Goal: Task Accomplishment & Management: Complete application form

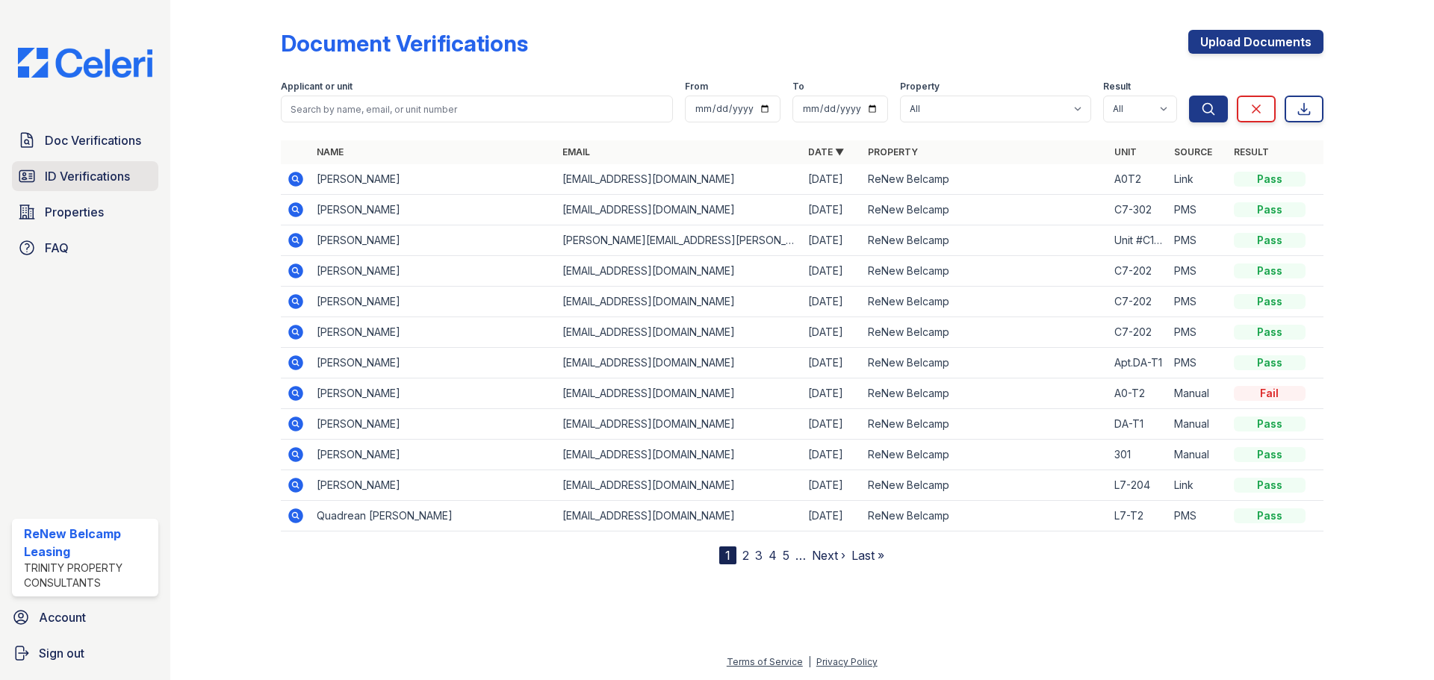
click at [119, 173] on span "ID Verifications" at bounding box center [87, 176] width 85 height 18
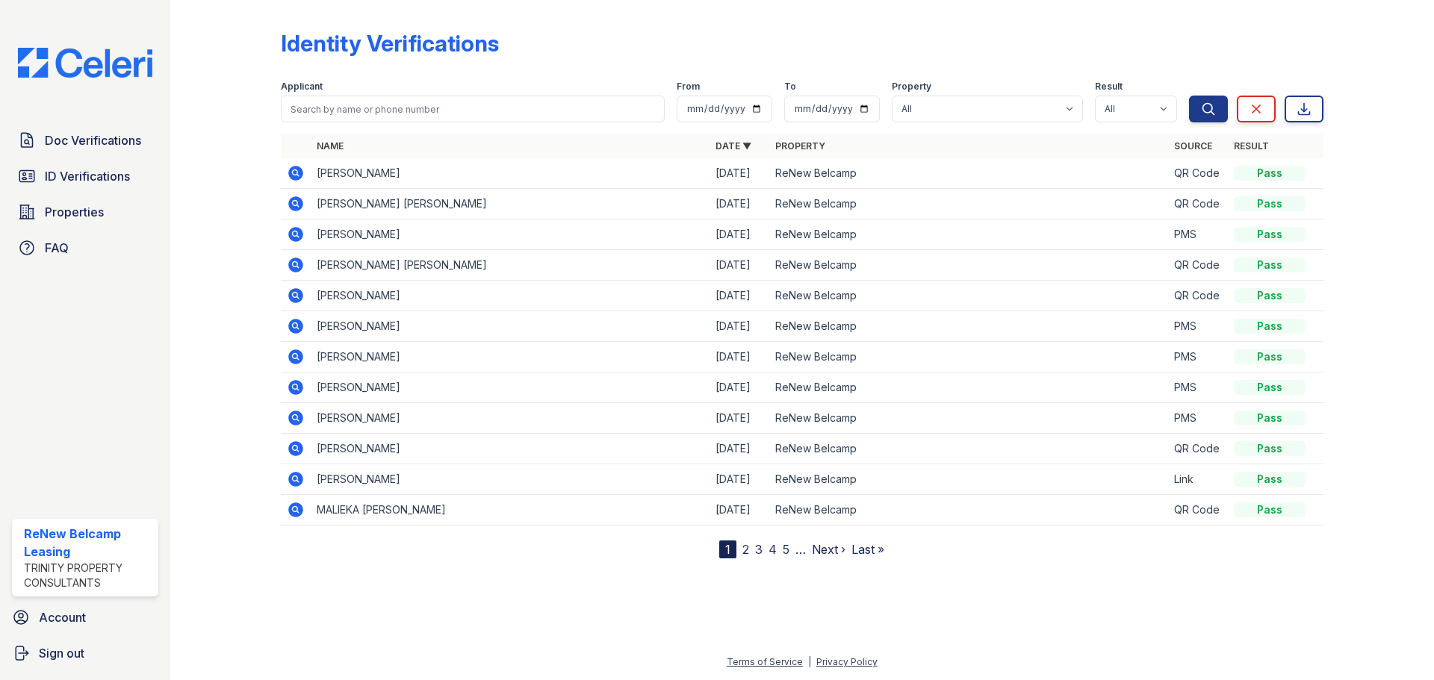
click at [743, 550] on link "2" at bounding box center [745, 549] width 7 height 15
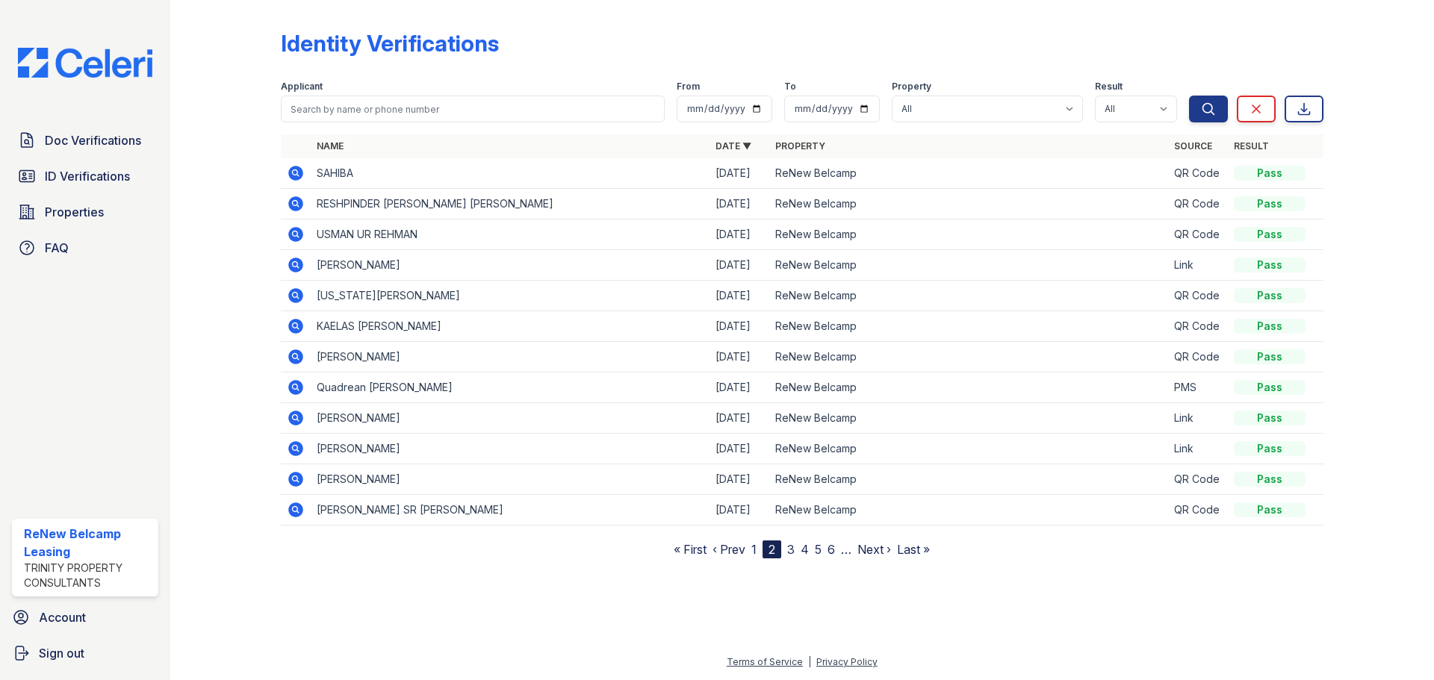
click at [796, 553] on nav "« First ‹ Prev 1 2 3 4 5 6 … Next › Last »" at bounding box center [802, 550] width 256 height 18
click at [792, 547] on link "3" at bounding box center [790, 549] width 7 height 15
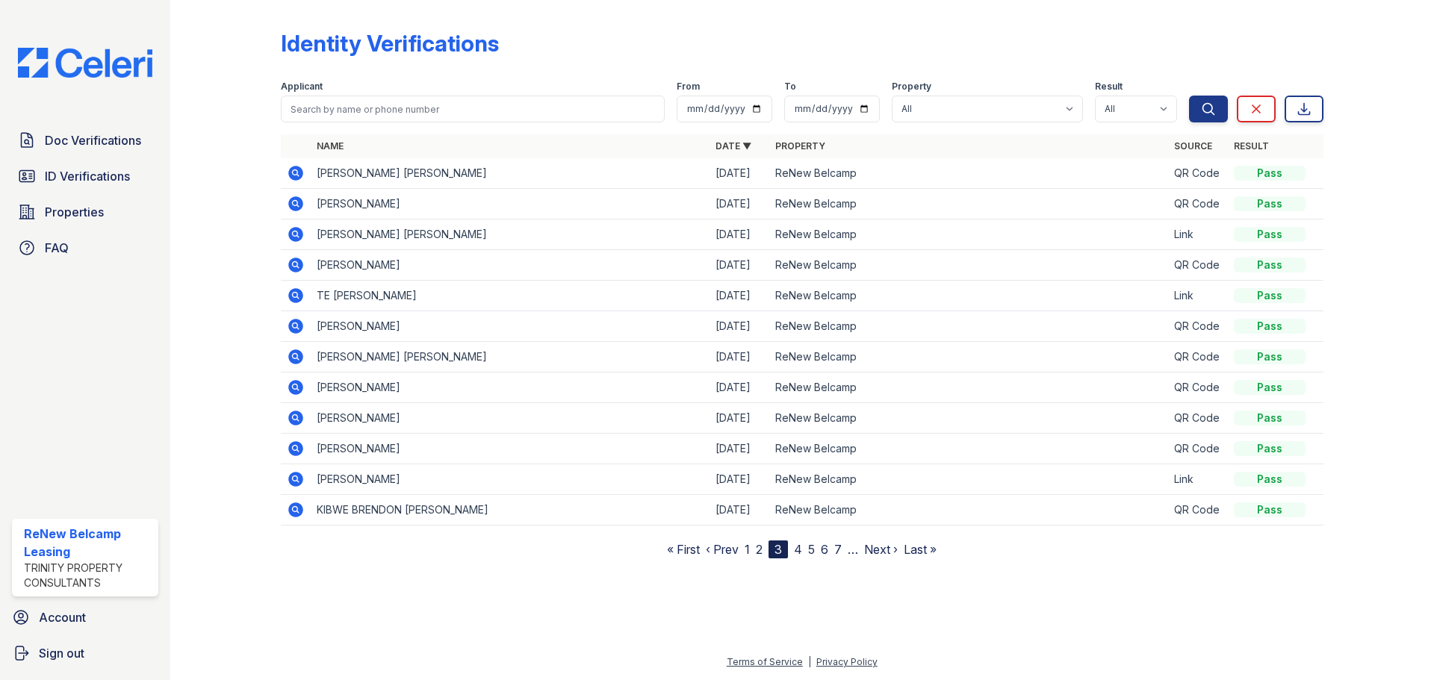
click at [802, 547] on link "4" at bounding box center [798, 549] width 8 height 15
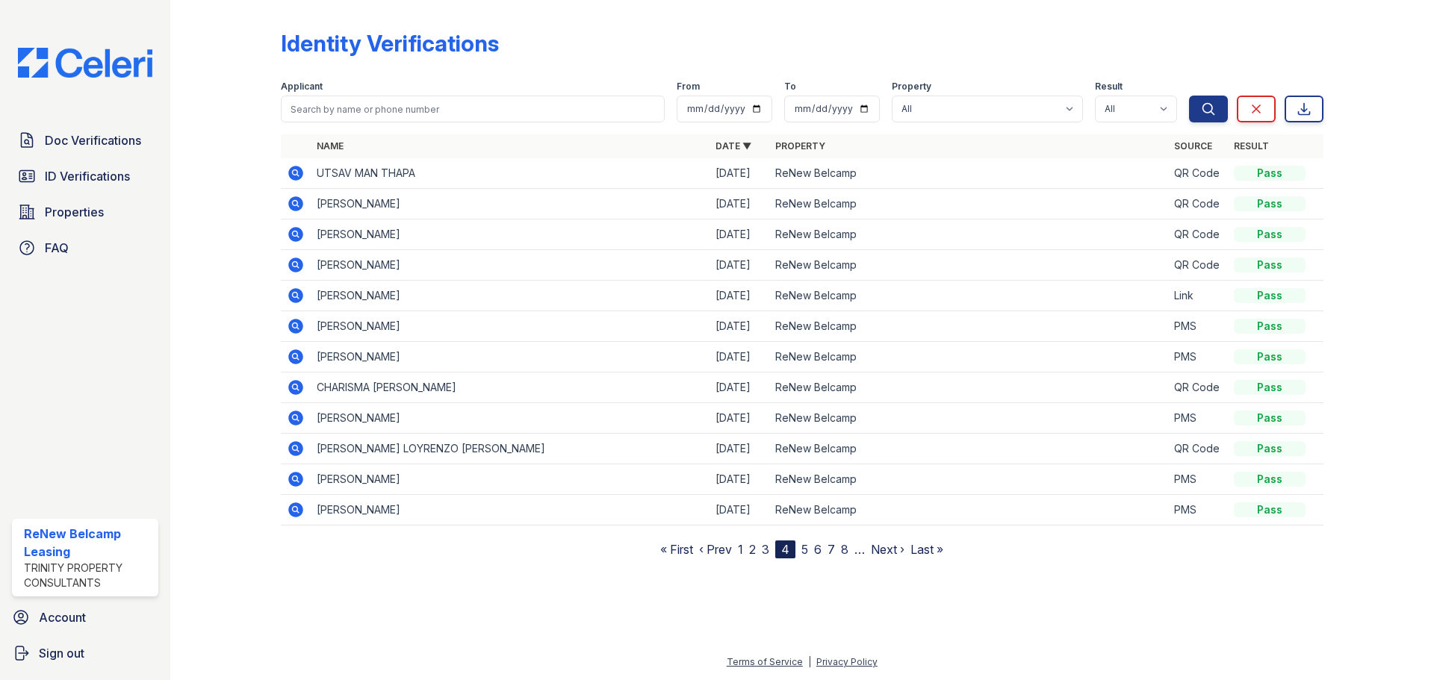
click at [801, 547] on nav "« First ‹ Prev 1 2 3 4 5 6 7 8 … Next › Last »" at bounding box center [801, 550] width 283 height 18
click at [808, 550] on link "5" at bounding box center [804, 549] width 7 height 15
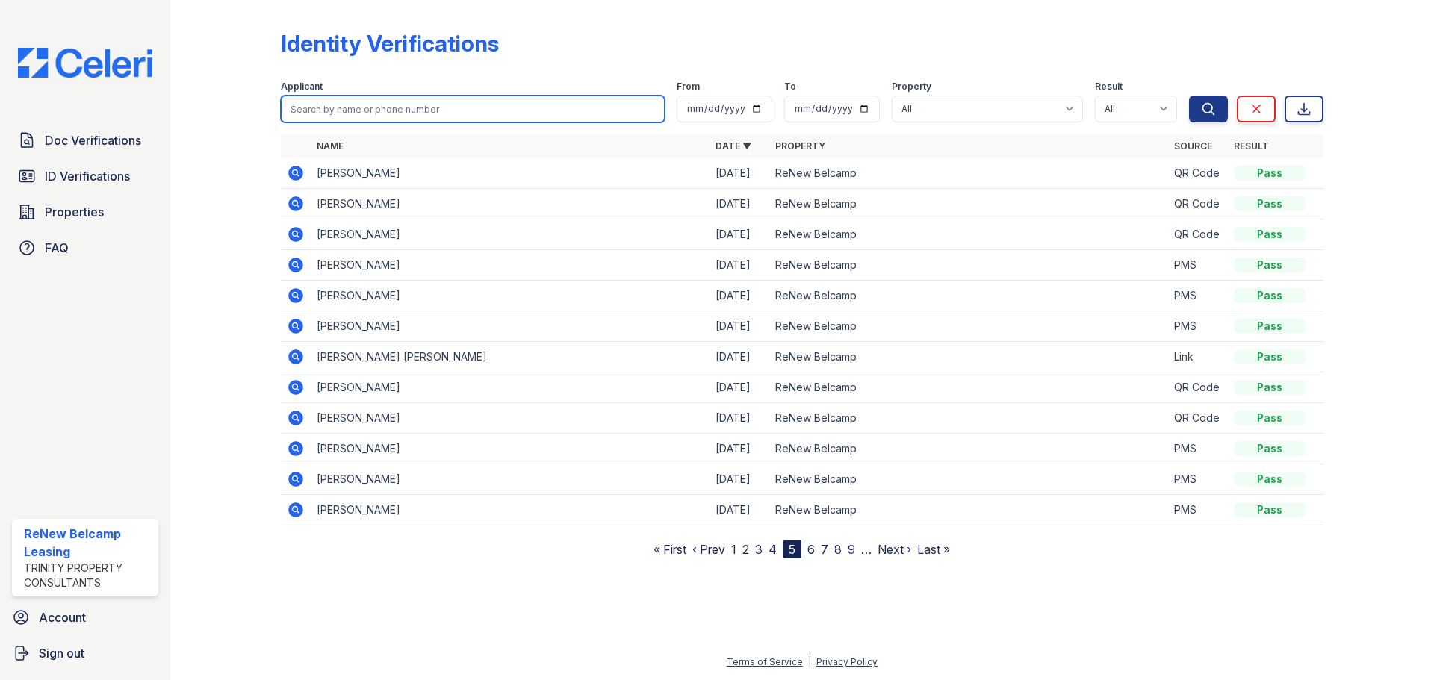
click at [463, 108] on input "search" at bounding box center [473, 109] width 384 height 27
type input "[PERSON_NAME]"
click at [1189, 96] on button "Search" at bounding box center [1208, 109] width 39 height 27
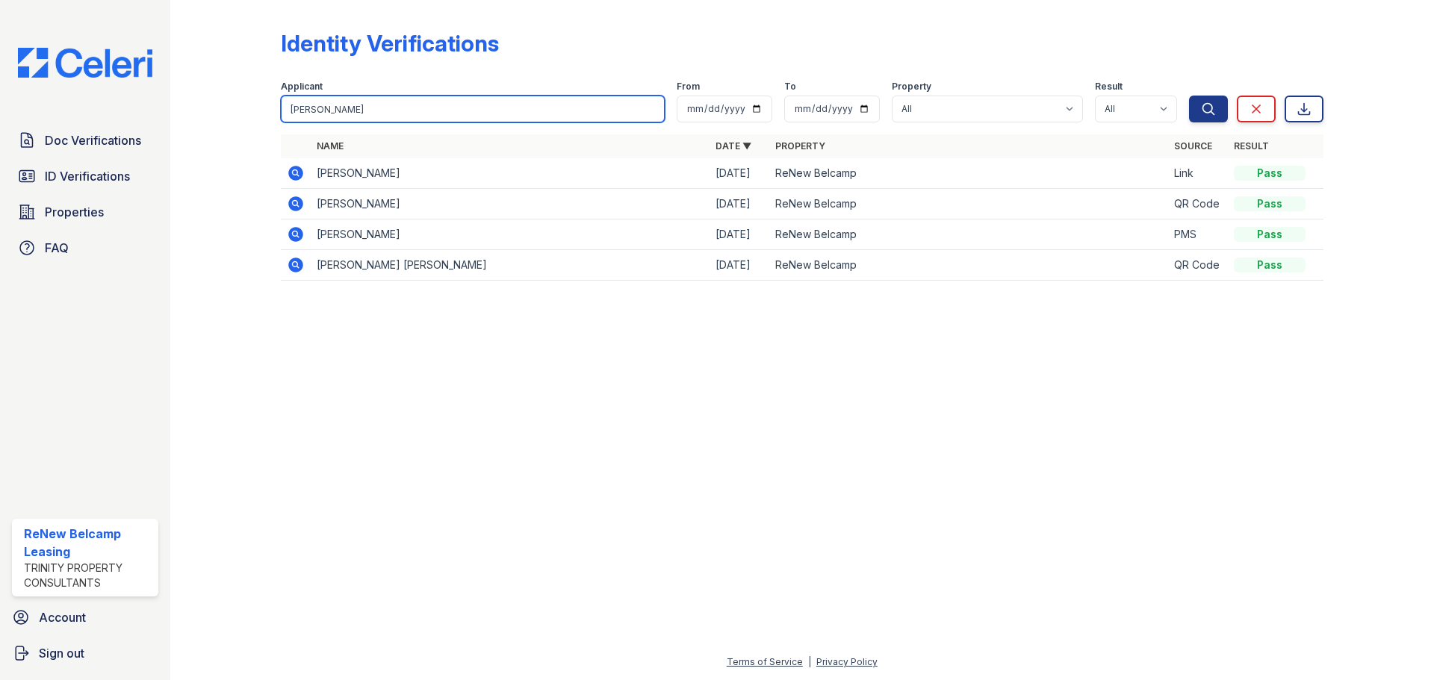
click at [400, 114] on input "[PERSON_NAME]" at bounding box center [473, 109] width 384 height 27
type input "n"
click at [568, 450] on div at bounding box center [802, 487] width 1216 height 334
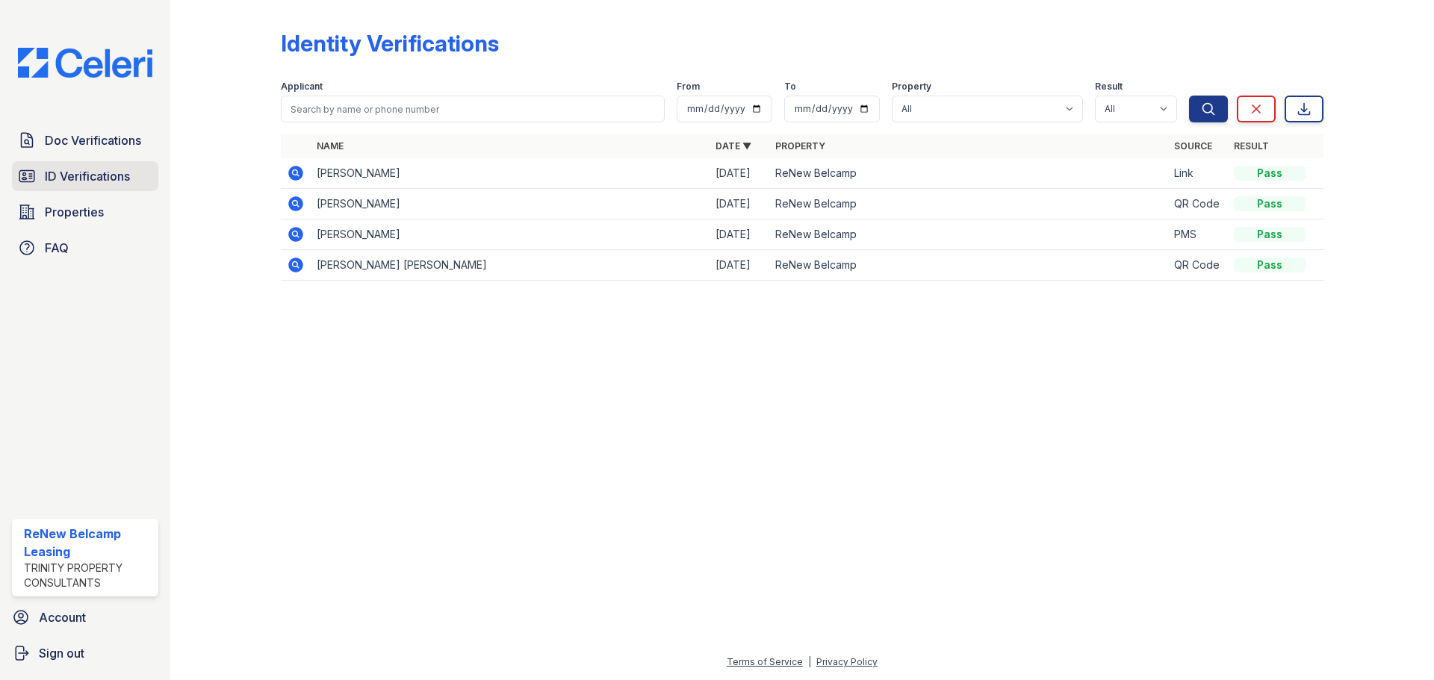
click at [83, 184] on span "ID Verifications" at bounding box center [87, 176] width 85 height 18
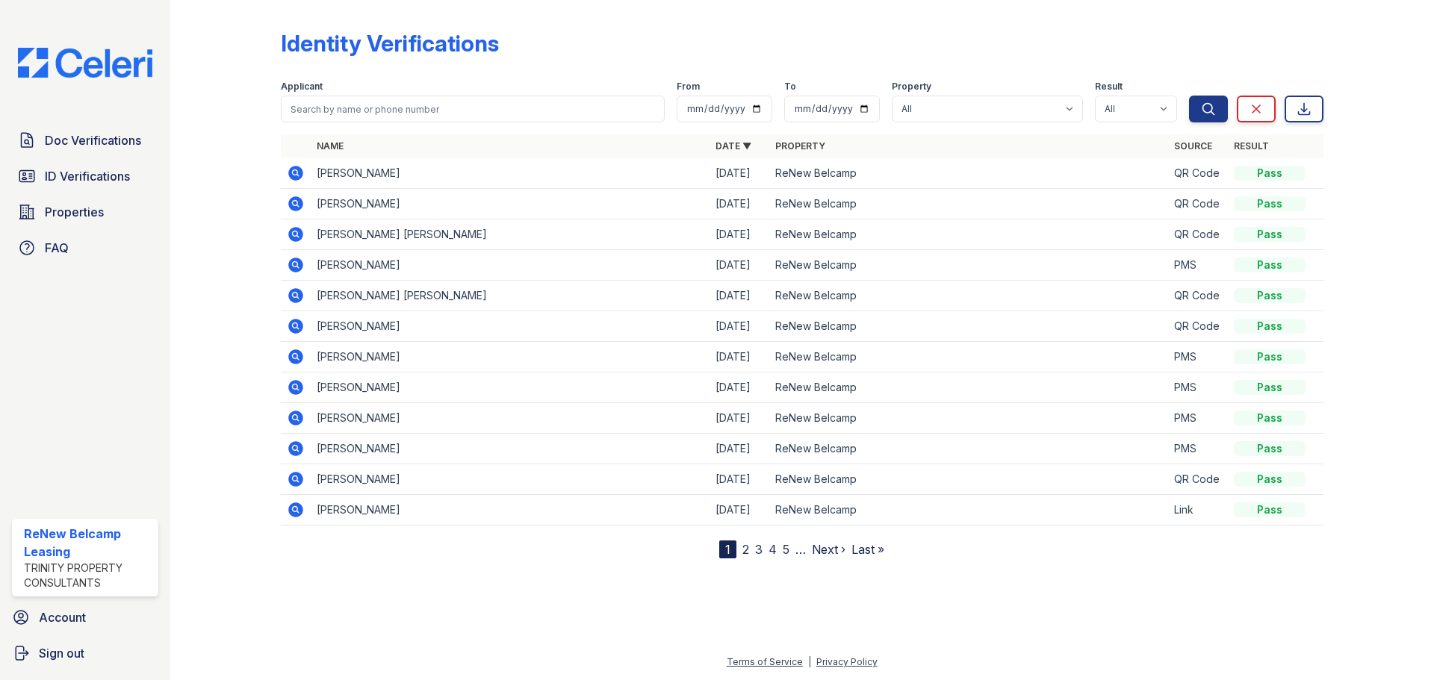
click at [308, 173] on td at bounding box center [296, 173] width 30 height 31
click at [297, 173] on icon at bounding box center [296, 173] width 18 height 18
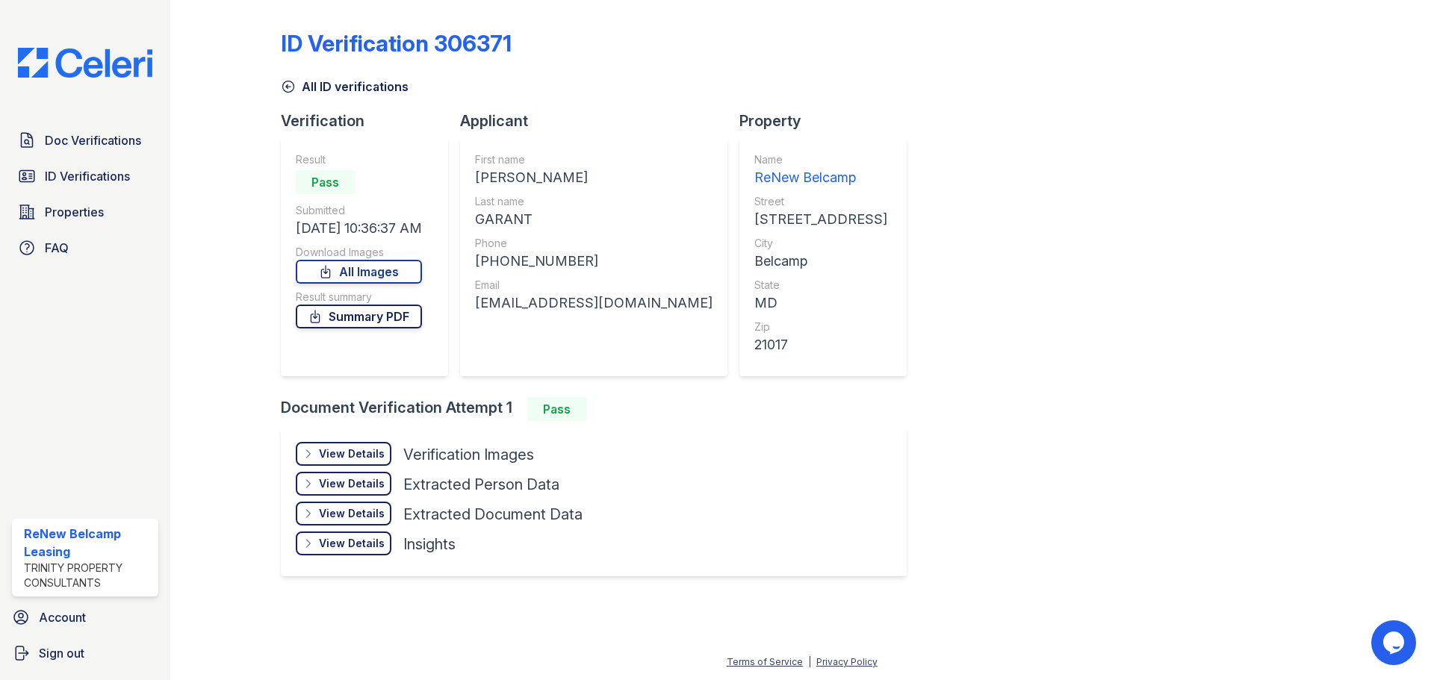
click at [397, 317] on link "Summary PDF" at bounding box center [359, 317] width 126 height 24
click at [371, 270] on link "All Images" at bounding box center [359, 272] width 126 height 24
click at [96, 140] on span "Doc Verifications" at bounding box center [93, 140] width 96 height 18
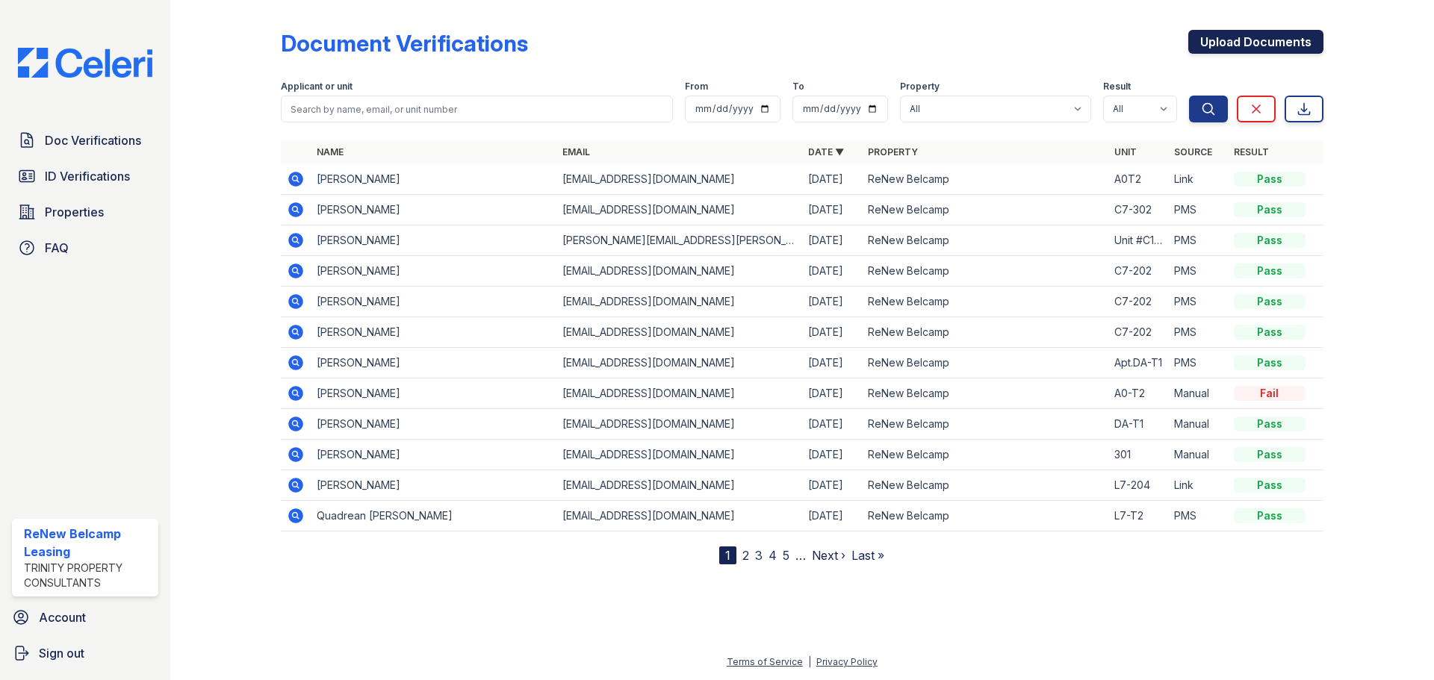
click at [1286, 37] on link "Upload Documents" at bounding box center [1255, 42] width 135 height 24
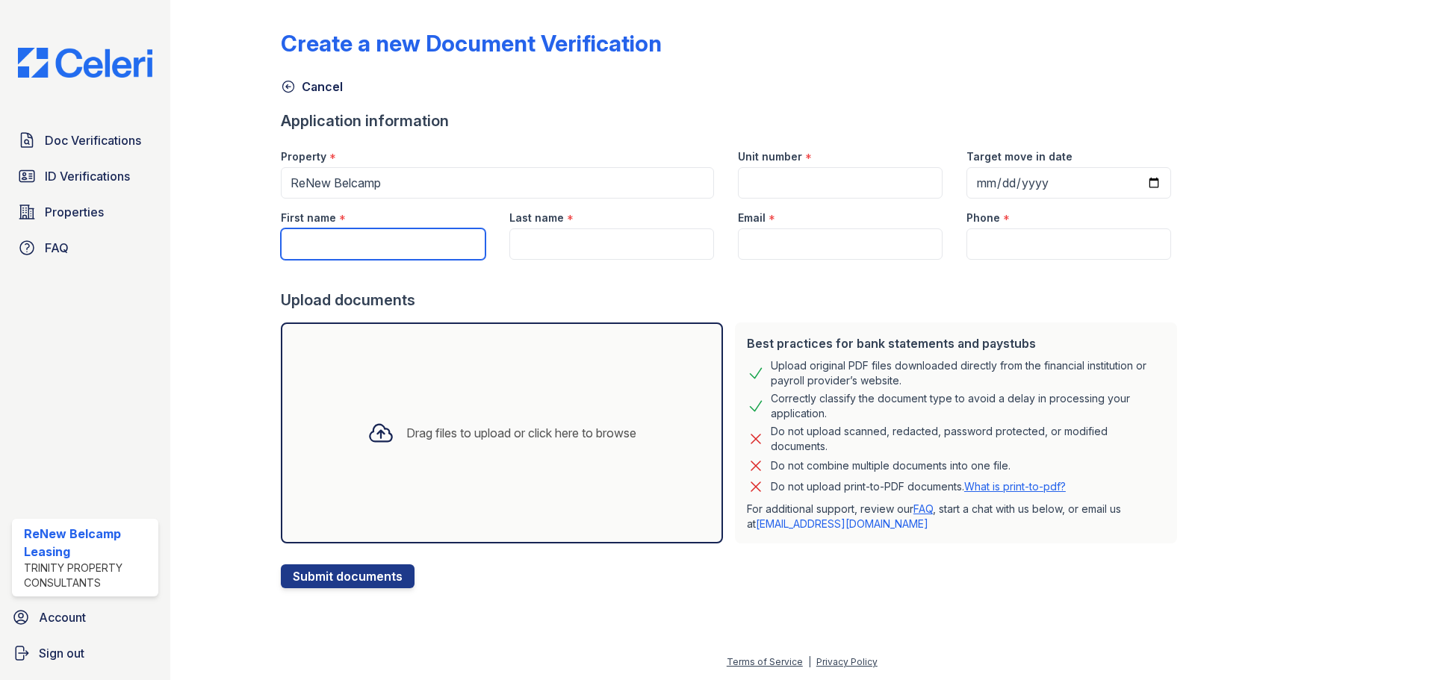
click at [391, 252] on input "First name" at bounding box center [383, 244] width 205 height 31
click at [418, 249] on input "First name" at bounding box center [383, 244] width 205 height 31
type input "Quadrean"
click at [544, 244] on input "Last name" at bounding box center [611, 244] width 205 height 31
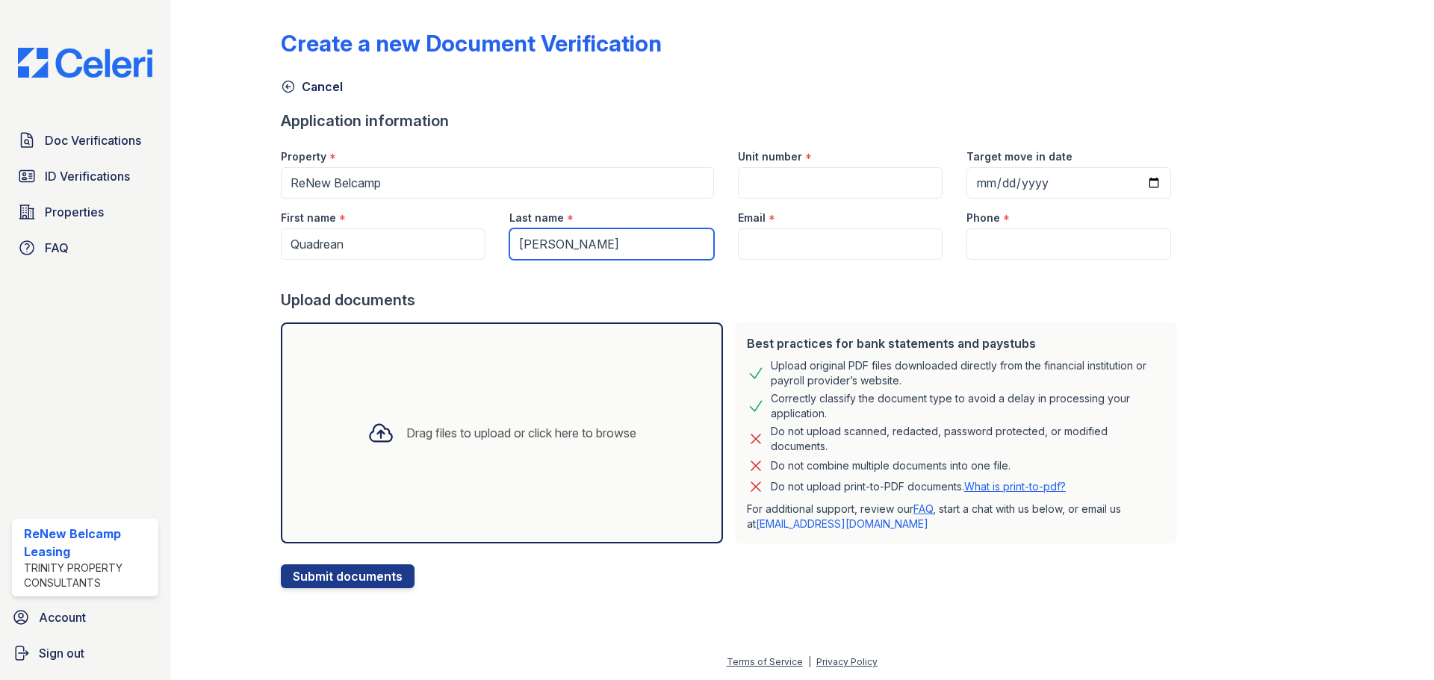
type input "Byrd"
click at [808, 240] on input "Email" at bounding box center [840, 244] width 205 height 31
click at [775, 243] on input "Email" at bounding box center [840, 244] width 205 height 31
paste input "[EMAIL_ADDRESS][DOMAIN_NAME]"
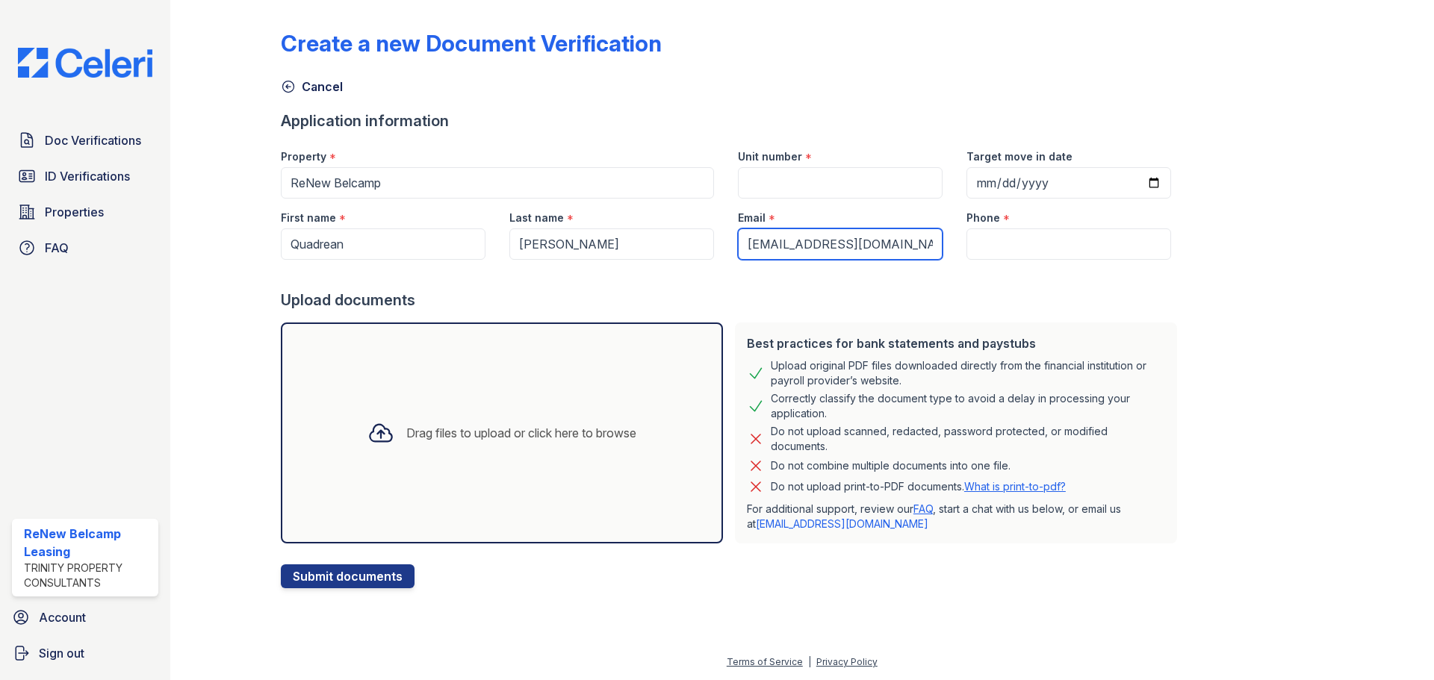
type input "[EMAIL_ADDRESS][DOMAIN_NAME]"
click at [1007, 238] on input "Phone" at bounding box center [1068, 244] width 205 height 31
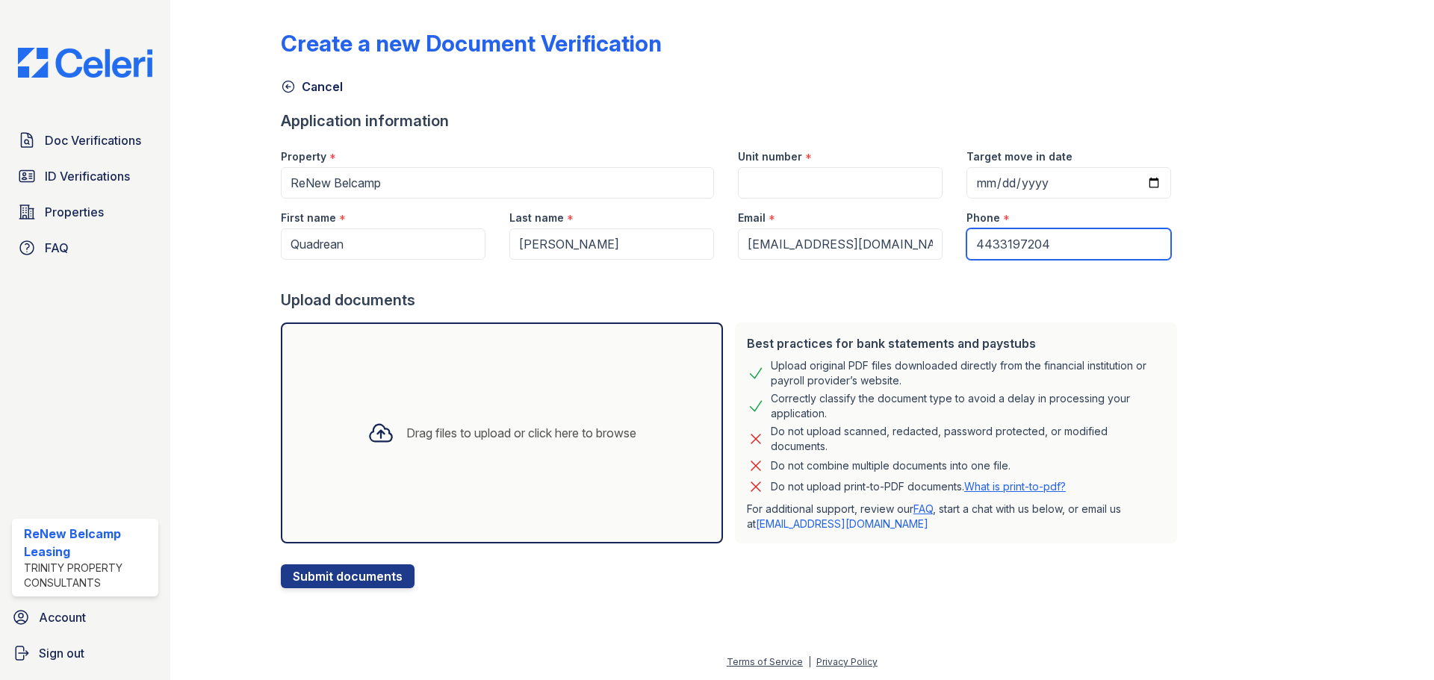
type input "4433197204"
click at [1136, 178] on input "Target move in date" at bounding box center [1068, 182] width 205 height 31
type input "2025-09-12"
click at [761, 185] on input "Unit number" at bounding box center [840, 182] width 205 height 31
type input "L7 T2"
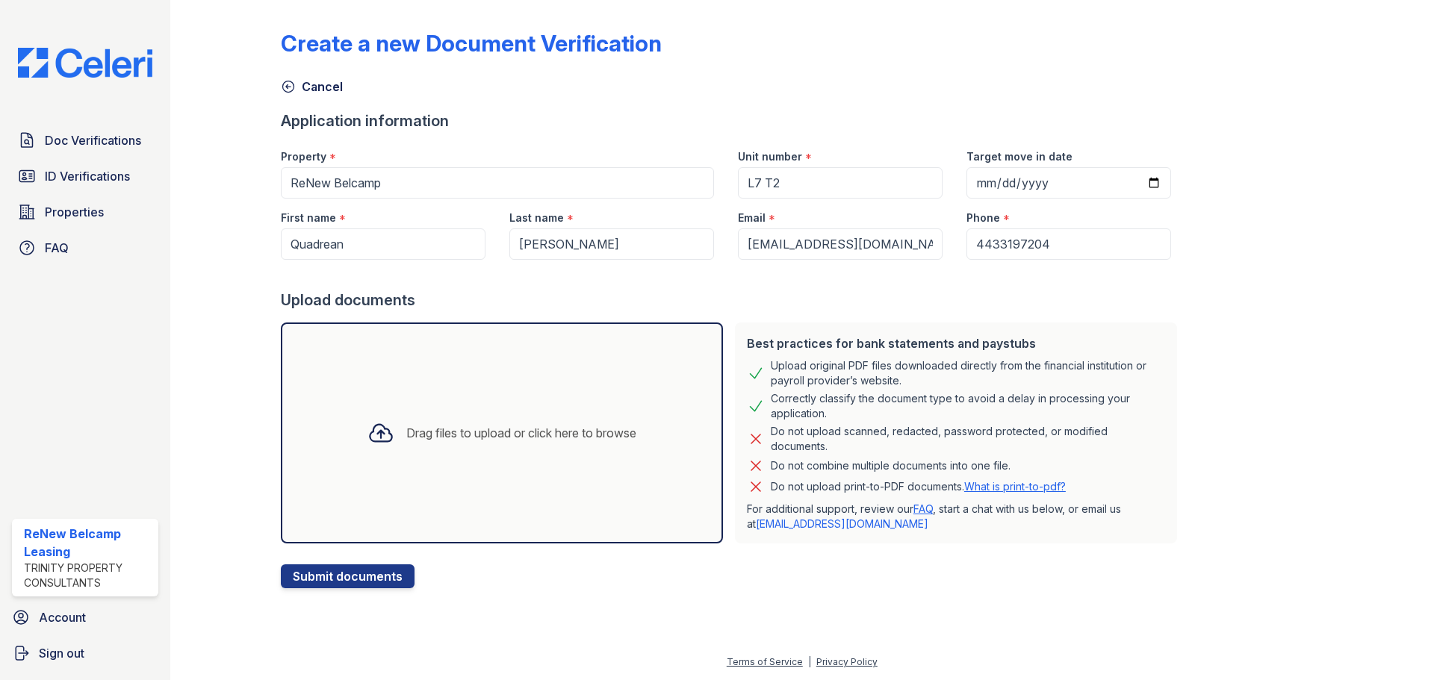
click at [588, 418] on div "Drag files to upload or click here to browse" at bounding box center [501, 433] width 293 height 51
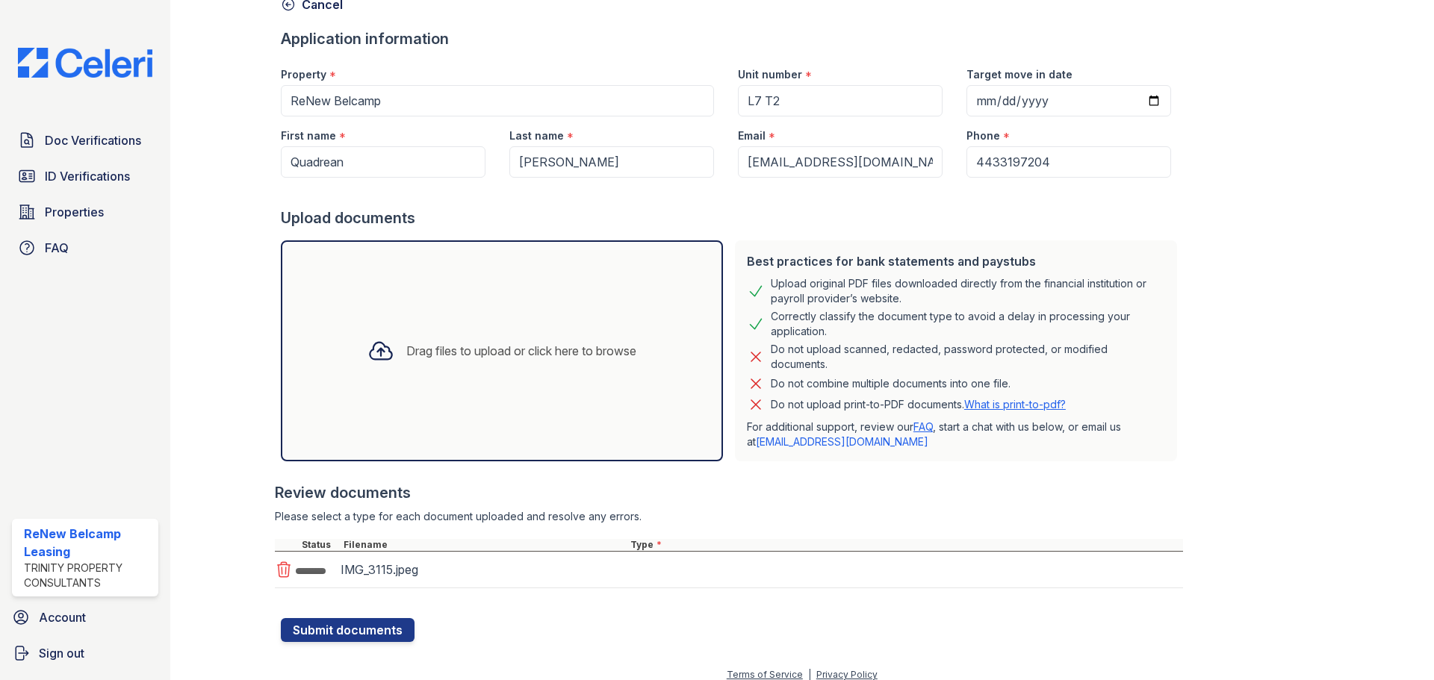
scroll to position [95, 0]
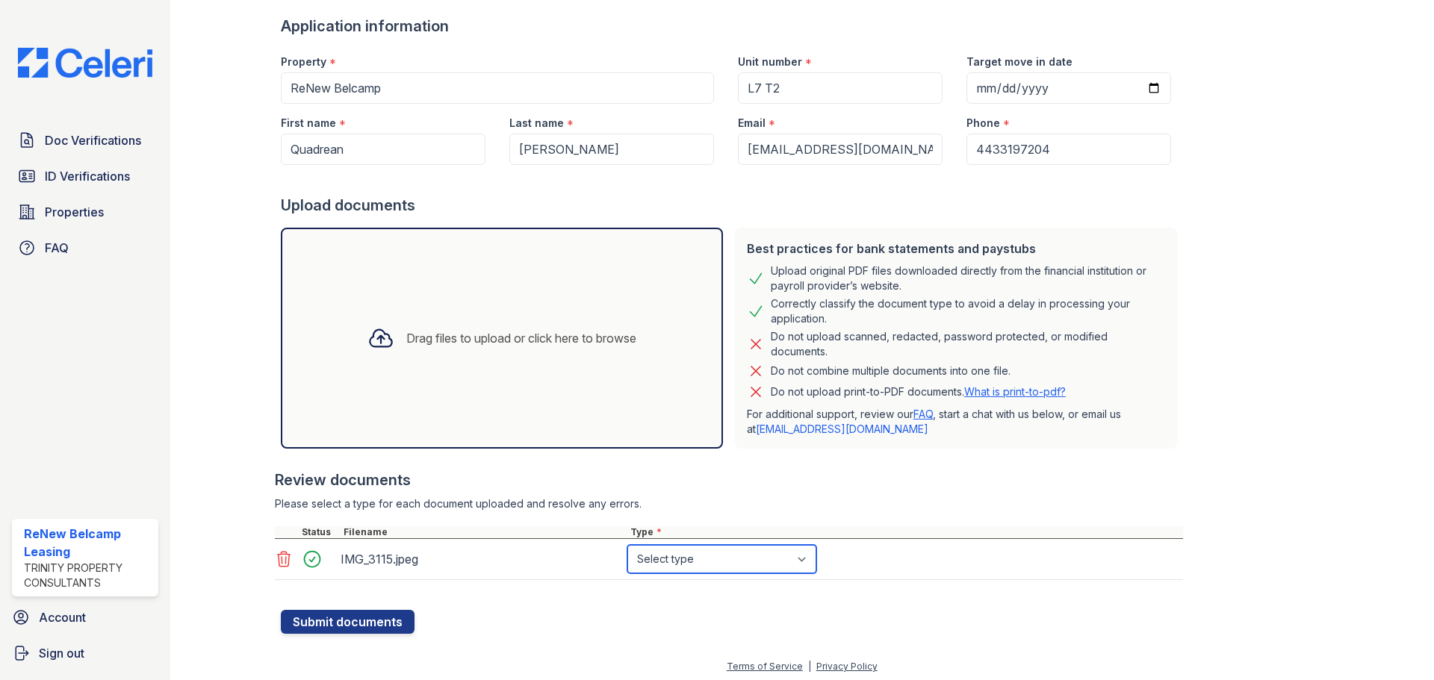
click at [677, 563] on select "Select type Paystub Bank Statement Offer Letter Tax Documents Benefit Award Let…" at bounding box center [721, 559] width 189 height 28
select select "paystub"
click at [627, 545] on select "Select type Paystub Bank Statement Offer Letter Tax Documents Benefit Award Let…" at bounding box center [721, 559] width 189 height 28
click at [457, 345] on div "Drag files to upload or click here to browse" at bounding box center [521, 338] width 230 height 18
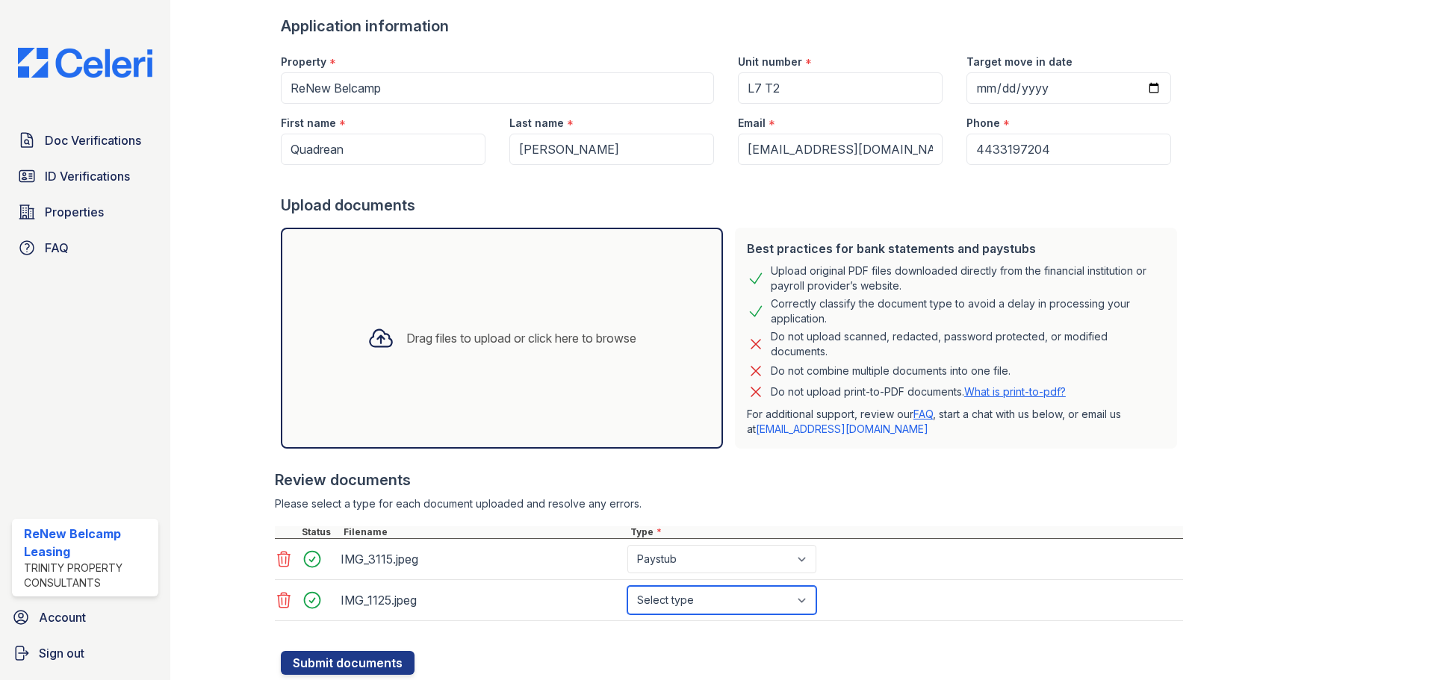
click at [683, 597] on select "Select type Paystub Bank Statement Offer Letter Tax Documents Benefit Award Let…" at bounding box center [721, 600] width 189 height 28
select select "paystub"
click at [627, 586] on select "Select type Paystub Bank Statement Offer Letter Tax Documents Benefit Award Let…" at bounding box center [721, 600] width 189 height 28
click at [447, 346] on div "Drag files to upload or click here to browse" at bounding box center [521, 338] width 230 height 18
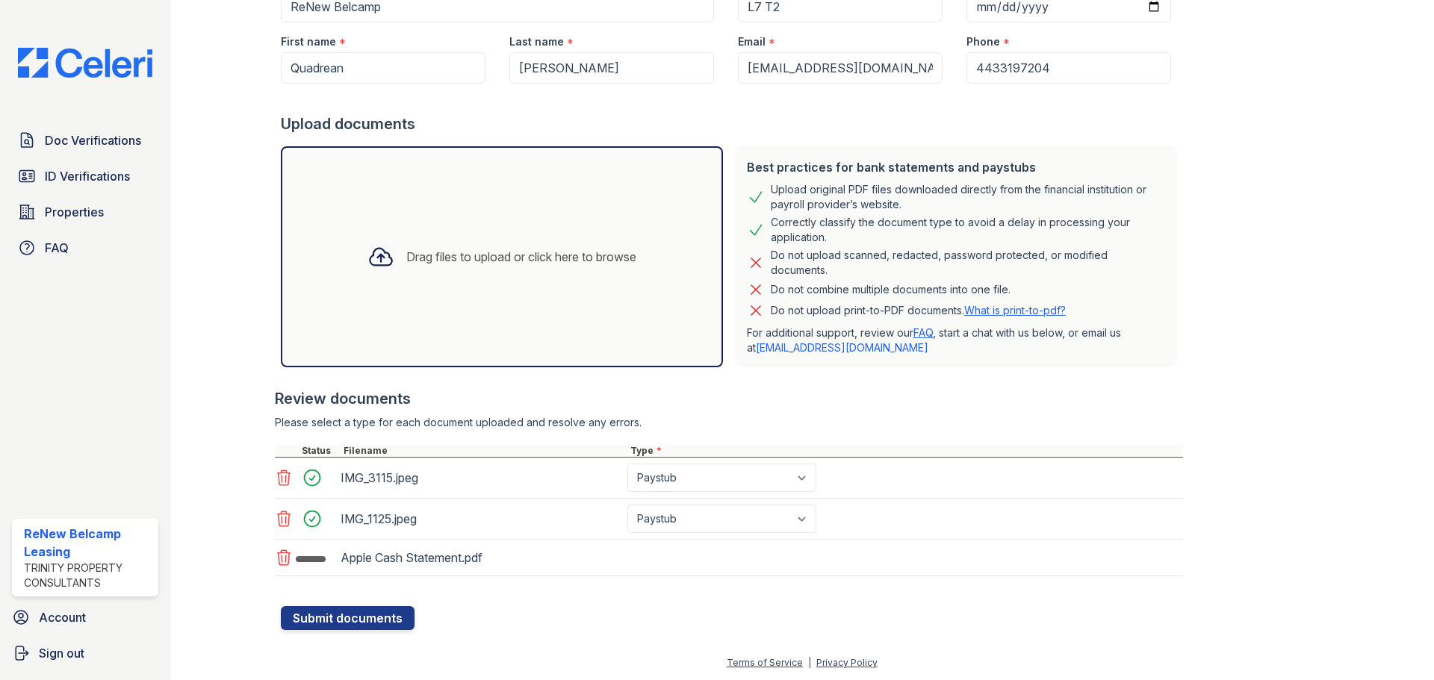
scroll to position [177, 0]
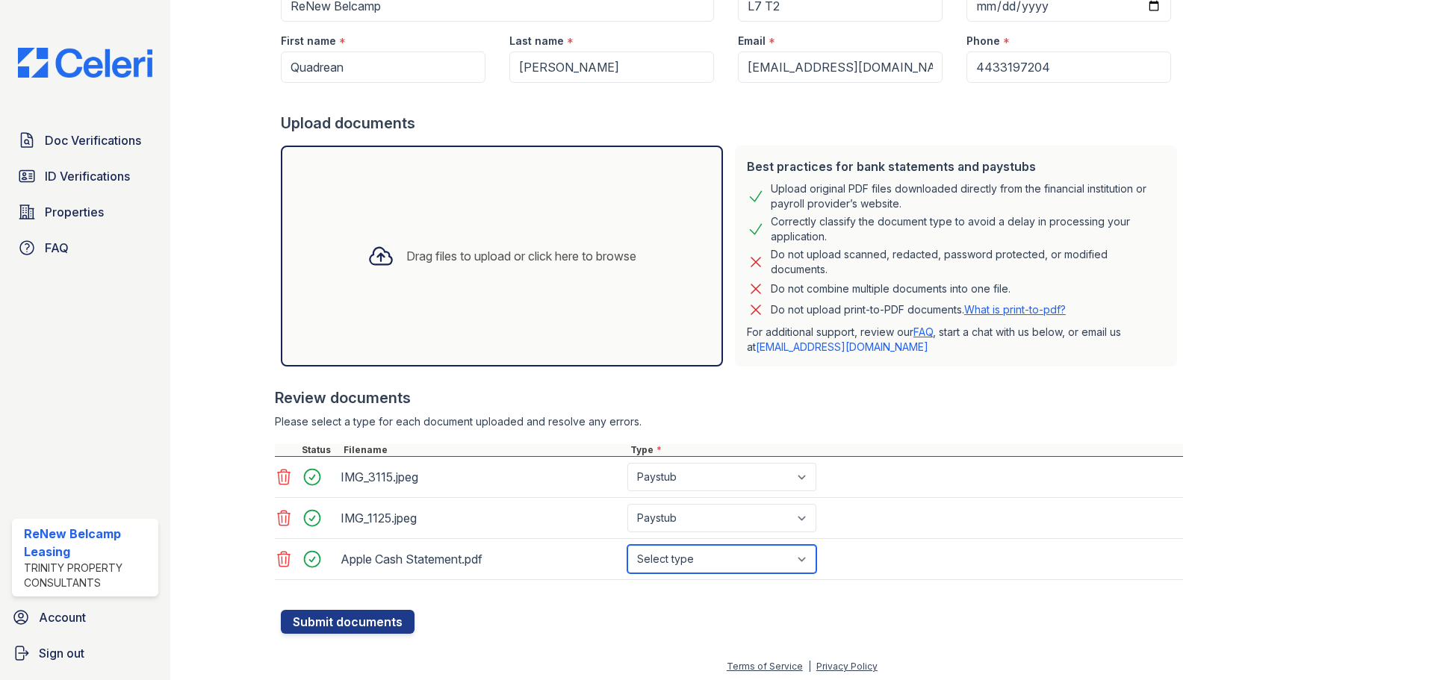
click at [772, 559] on select "Select type Paystub Bank Statement Offer Letter Tax Documents Benefit Award Let…" at bounding box center [721, 559] width 189 height 28
select select "bank_statement"
click at [627, 545] on select "Select type Paystub Bank Statement Offer Letter Tax Documents Benefit Award Let…" at bounding box center [721, 559] width 189 height 28
click at [360, 630] on button "Submit documents" at bounding box center [348, 622] width 134 height 24
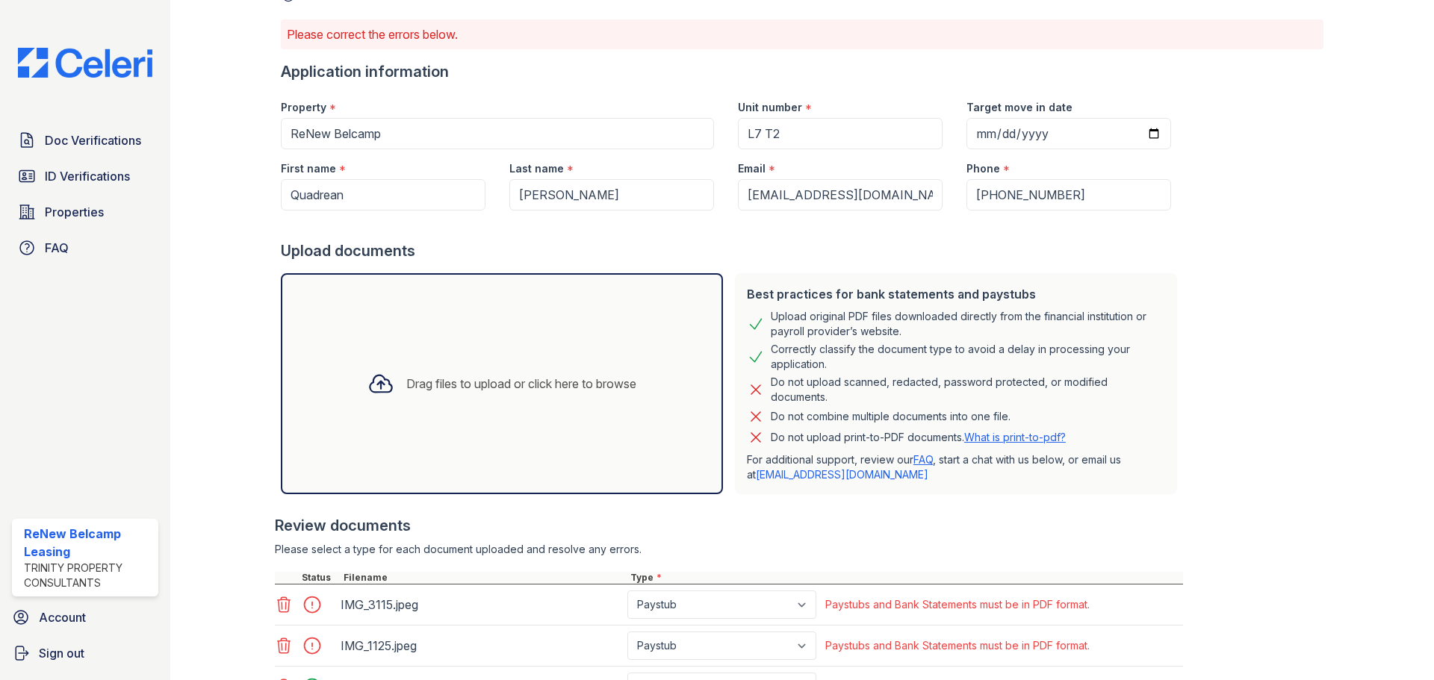
scroll to position [223, 0]
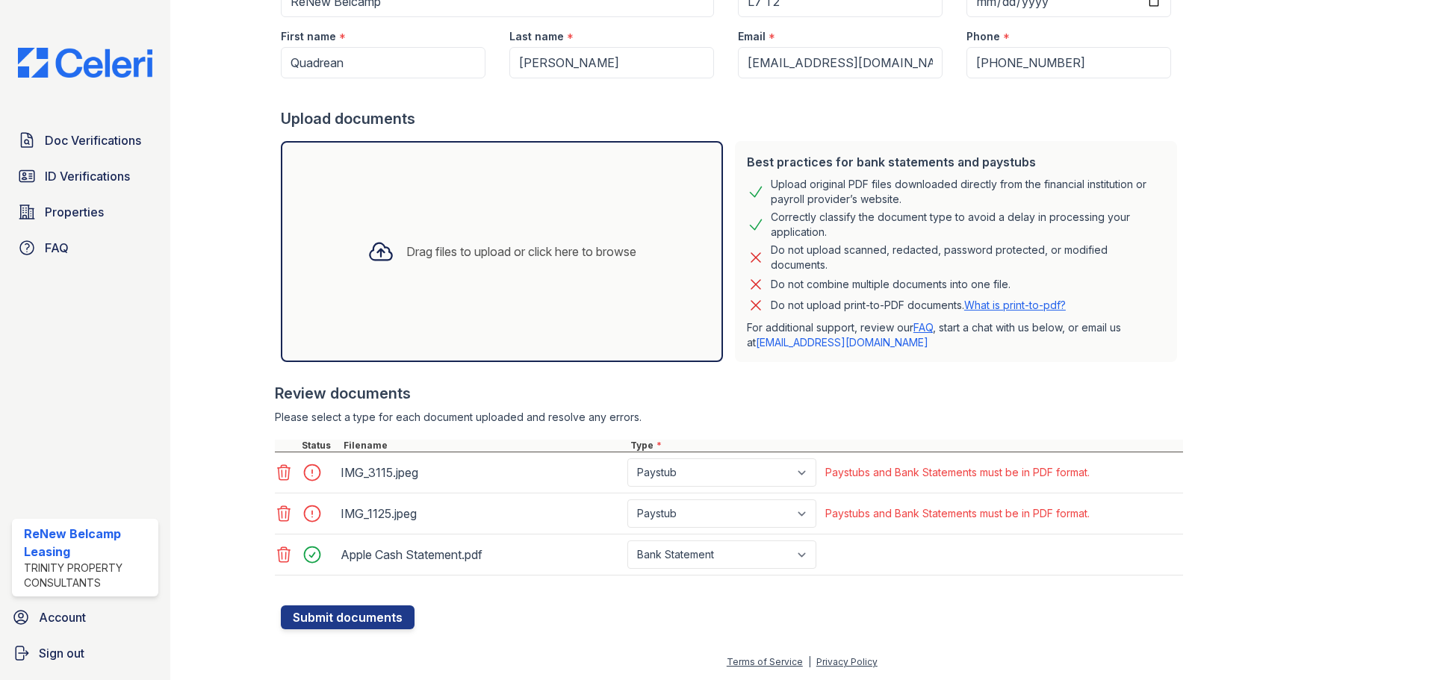
click at [371, 634] on div "Create a new Document Verification Cancel Please correct the errors below. Appl…" at bounding box center [802, 215] width 1216 height 877
click at [369, 621] on button "Submit documents" at bounding box center [348, 618] width 134 height 24
click at [289, 477] on icon at bounding box center [284, 473] width 18 height 18
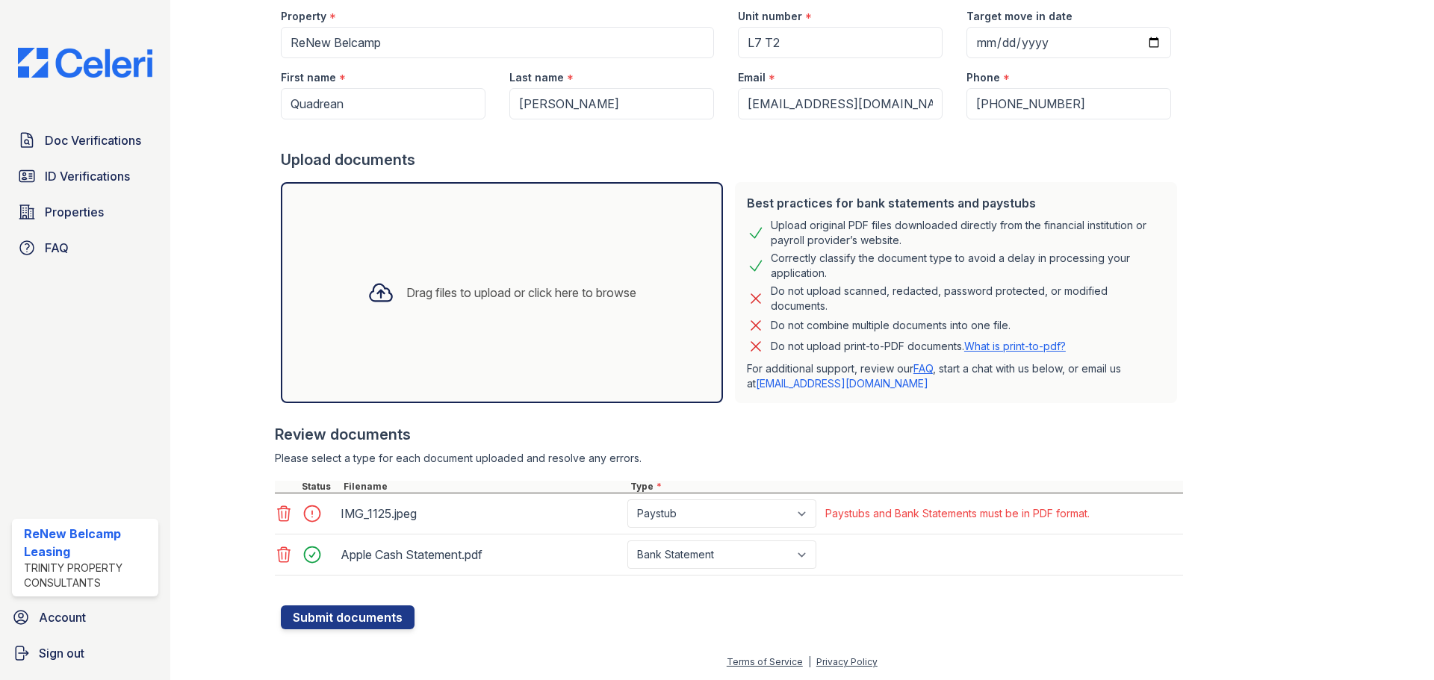
click at [286, 515] on icon at bounding box center [284, 514] width 18 height 18
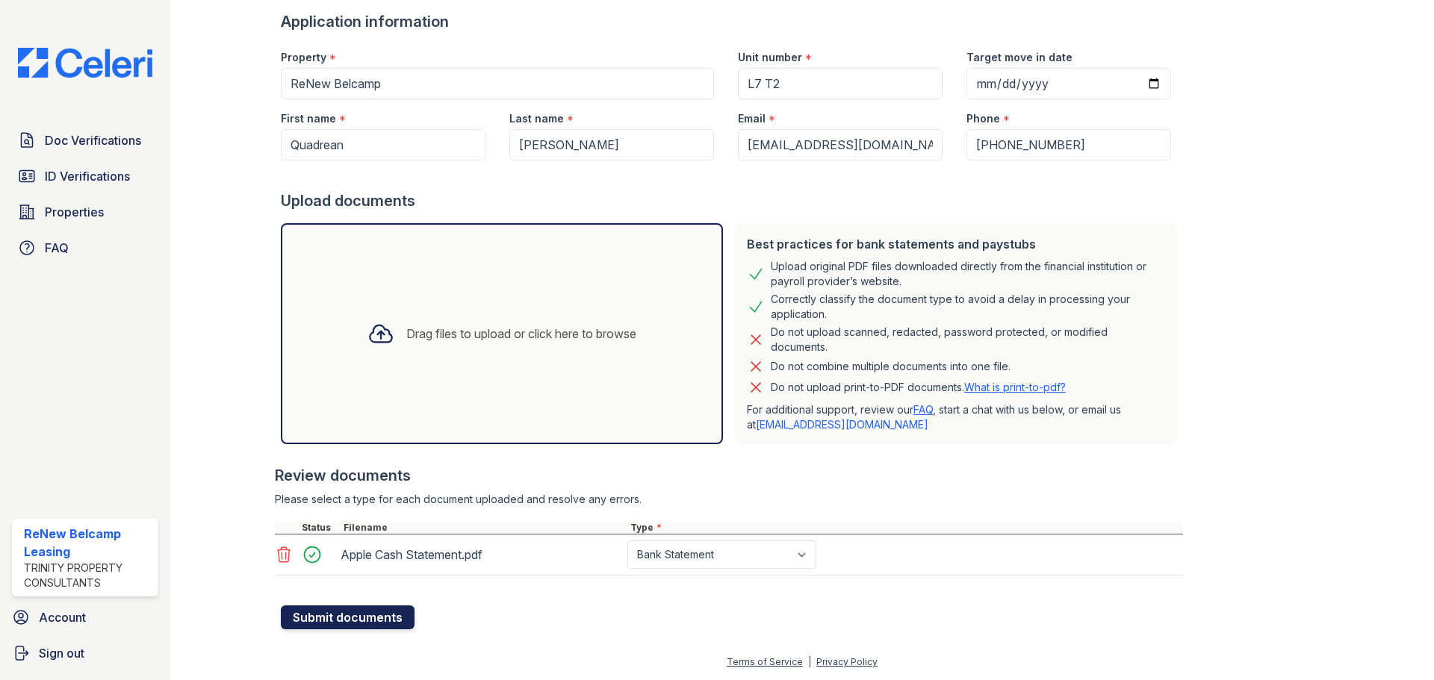
click at [386, 615] on button "Submit documents" at bounding box center [348, 618] width 134 height 24
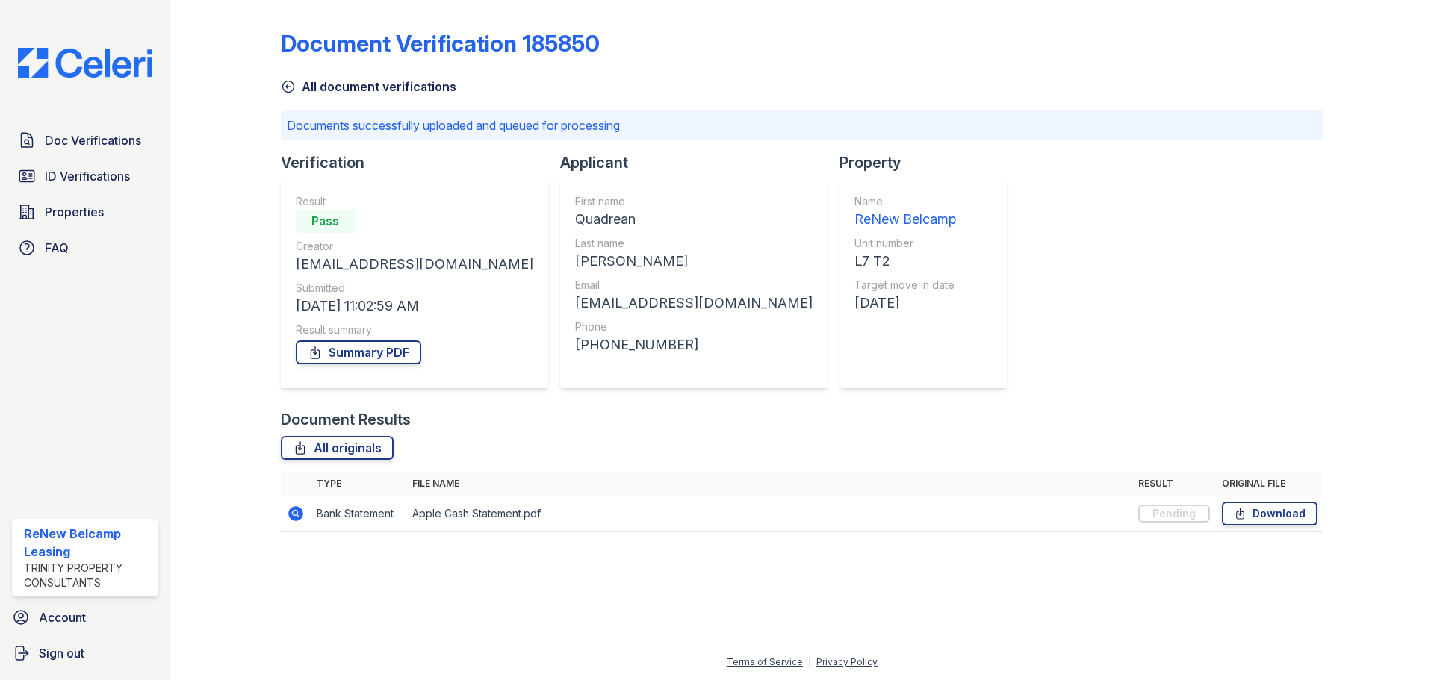
click at [1092, 141] on div "Document Verification 185850 All document verifications Documents successfully …" at bounding box center [802, 276] width 1043 height 541
click at [308, 509] on td at bounding box center [296, 514] width 30 height 37
click at [1256, 515] on link "Download" at bounding box center [1270, 514] width 96 height 24
